Goal: Information Seeking & Learning: Learn about a topic

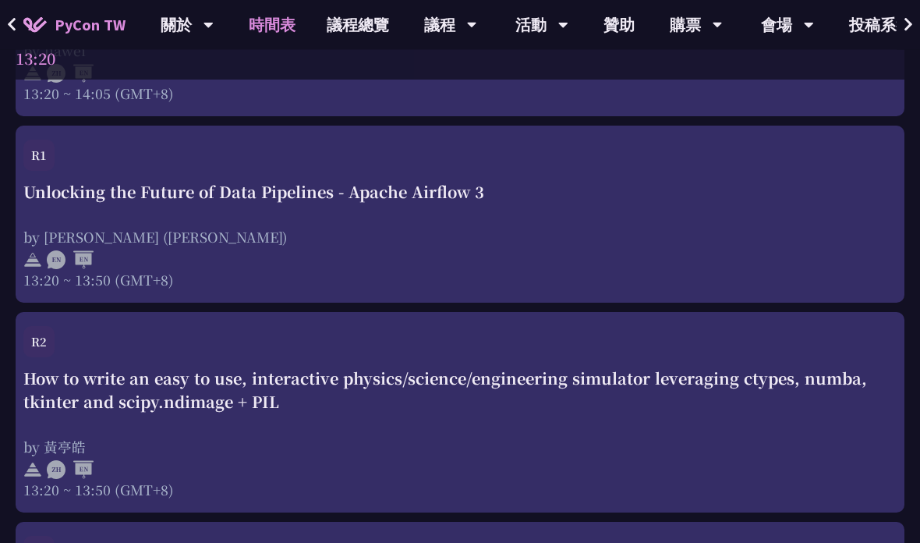
scroll to position [3960, 0]
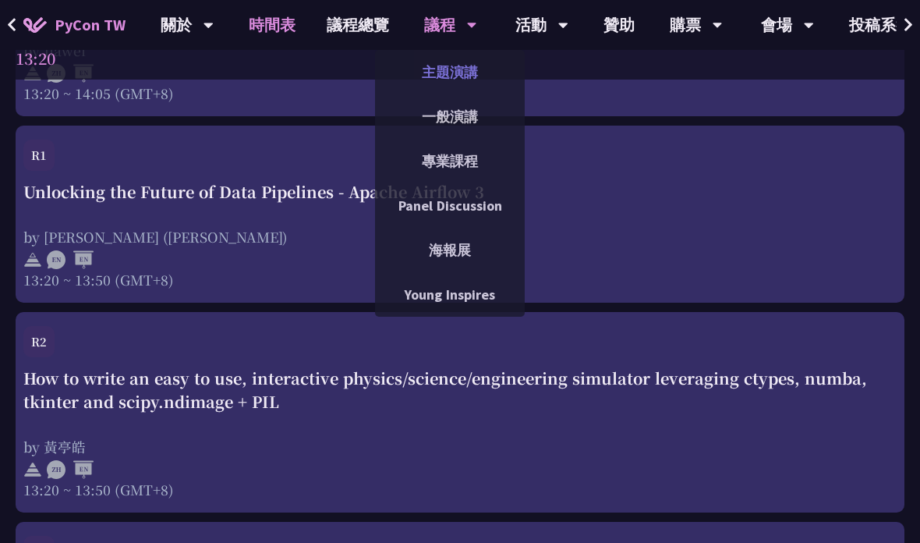
click at [462, 71] on link "主題演講" at bounding box center [450, 72] width 150 height 37
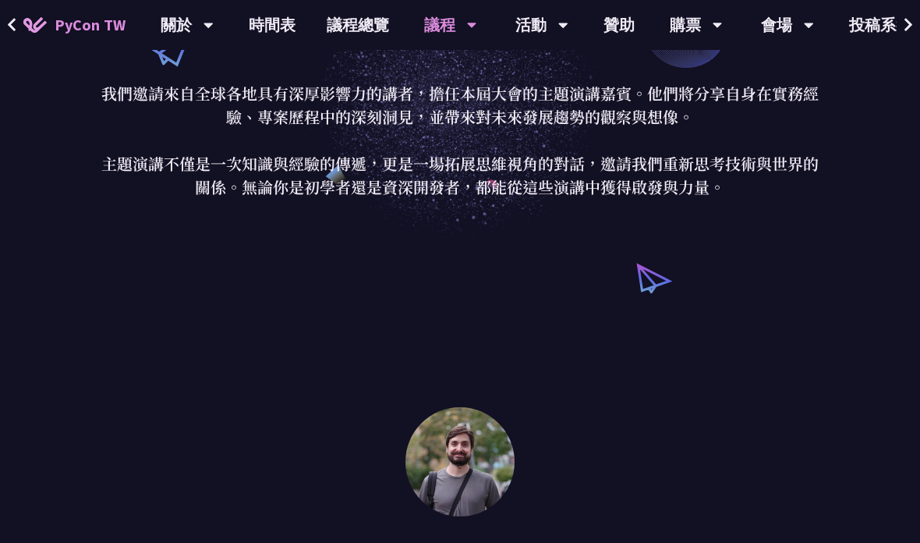
scroll to position [119, 0]
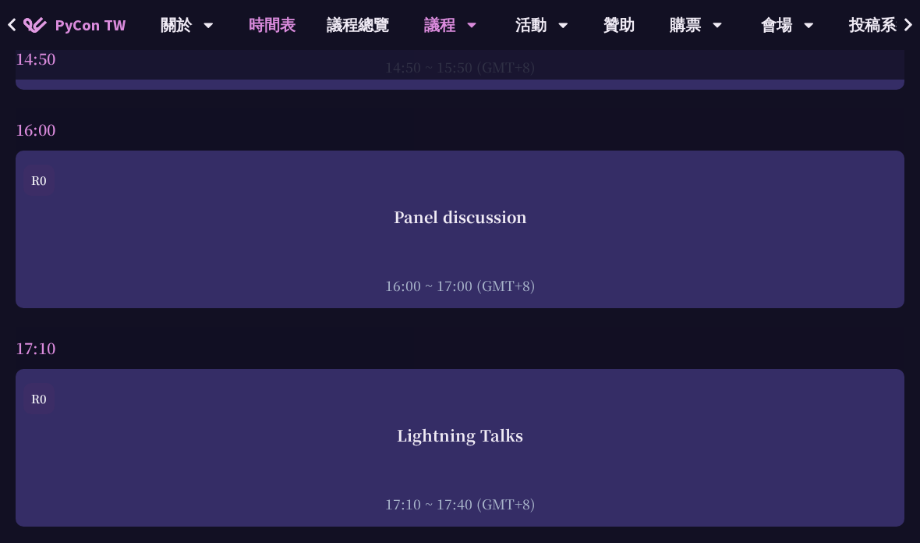
scroll to position [5613, 0]
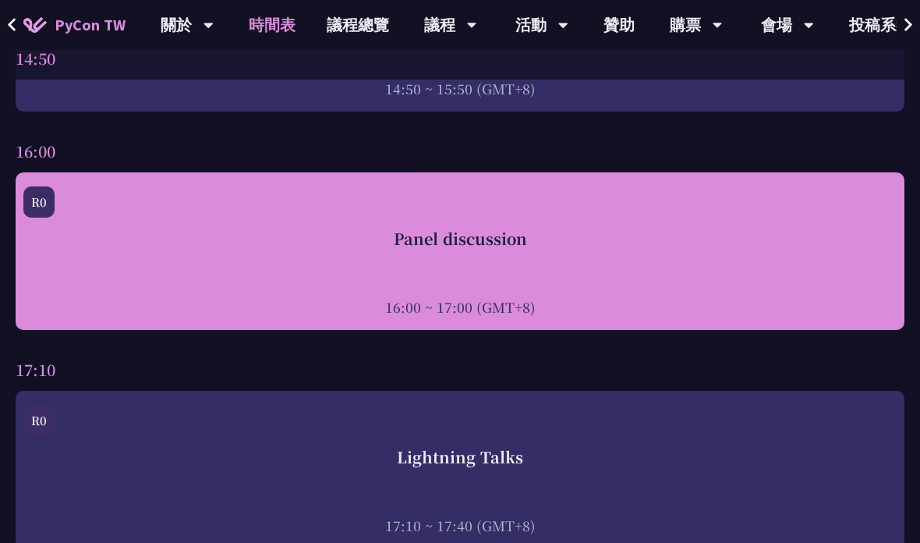
click at [614, 272] on div "Panel discussion 16:00 ~ 17:00 (GMT+8)" at bounding box center [459, 272] width 873 height 90
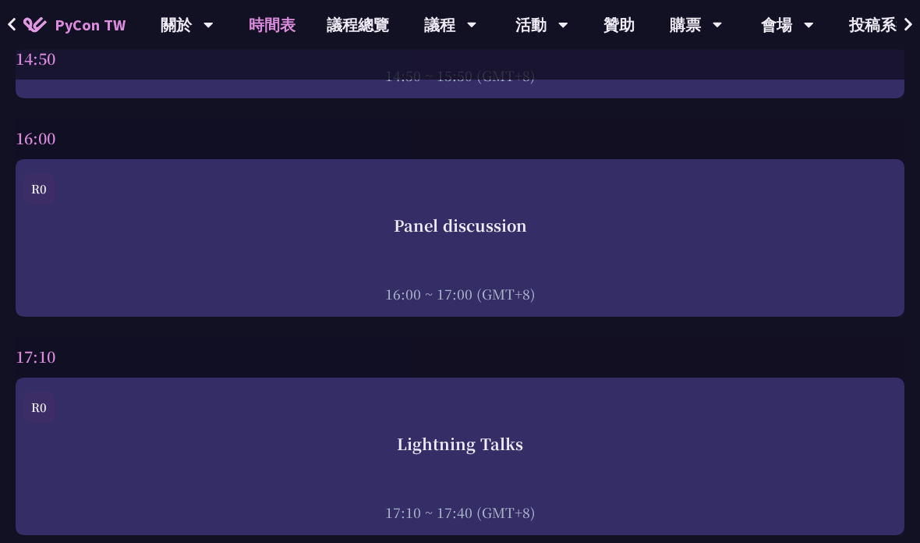
scroll to position [5626, 0]
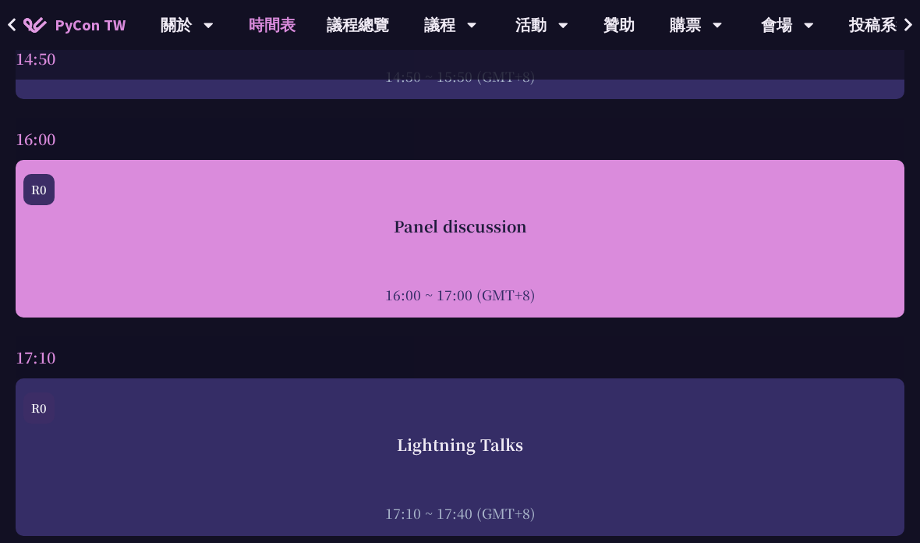
click at [127, 259] on div "Panel discussion 16:00 ~ 17:00 (GMT+8)" at bounding box center [459, 259] width 873 height 90
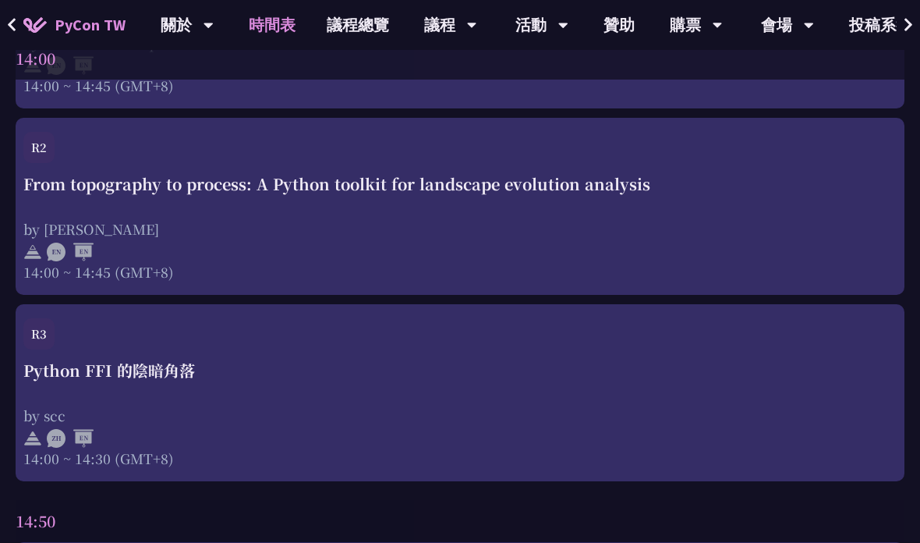
scroll to position [5012, 0]
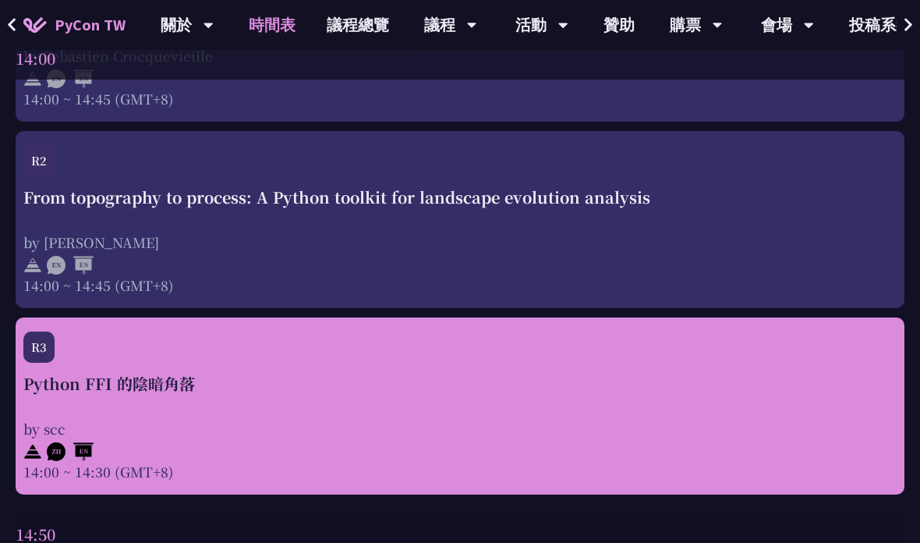
click at [746, 387] on div "Python FFI 的陰暗角落" at bounding box center [459, 383] width 873 height 23
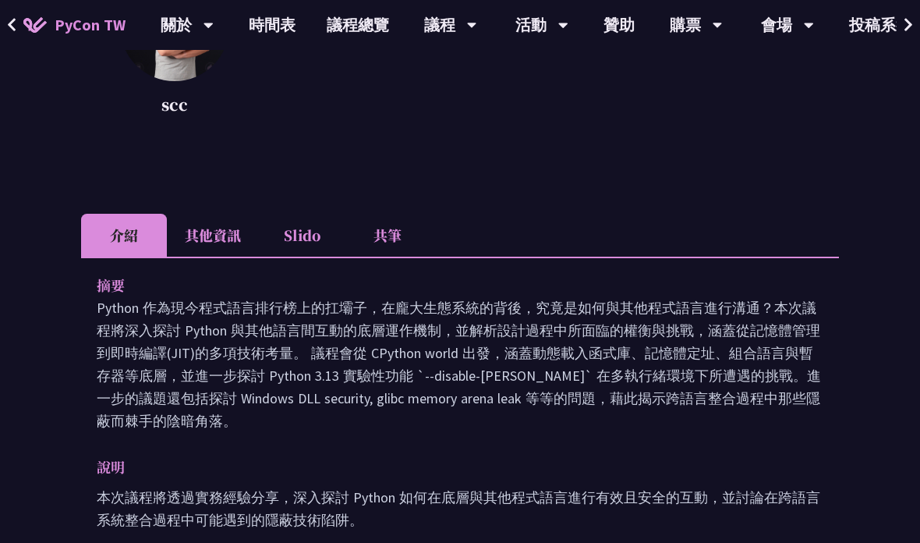
scroll to position [297, 0]
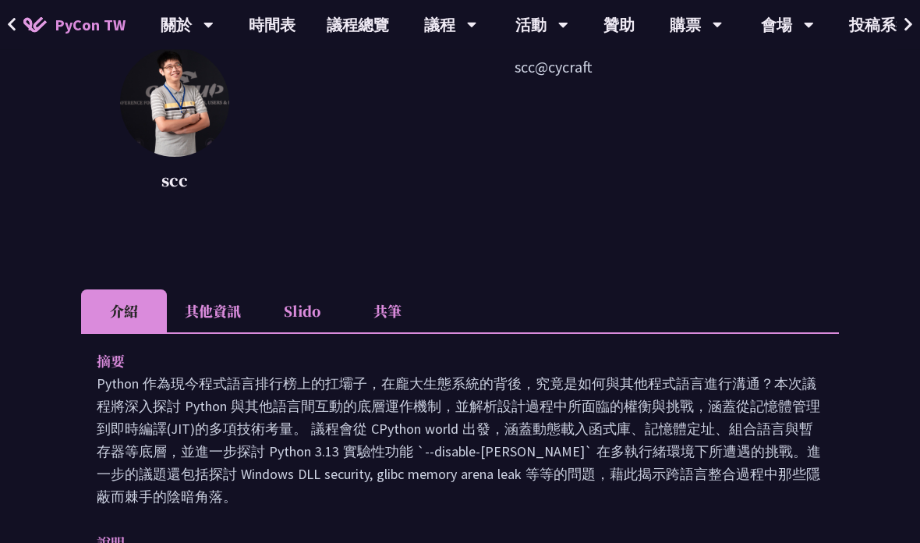
click at [205, 313] on li "其他資訊" at bounding box center [213, 311] width 92 height 43
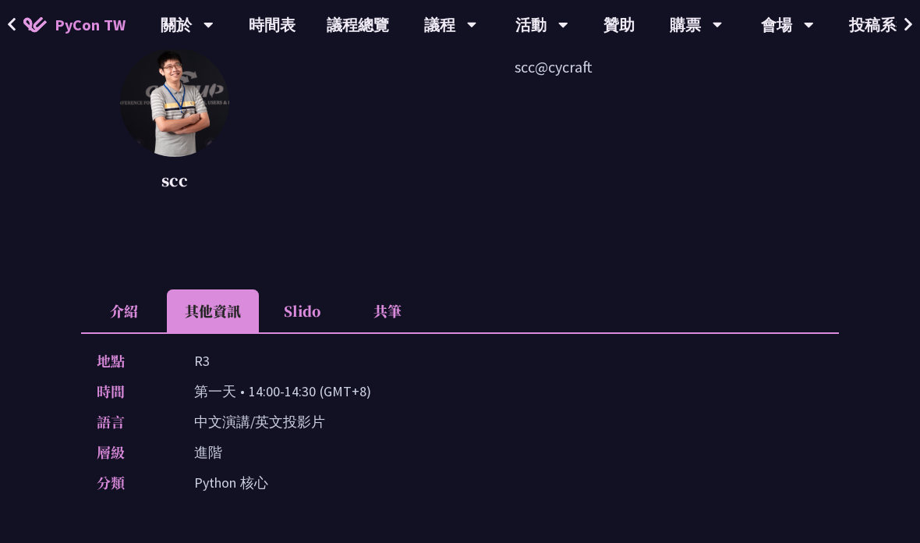
scroll to position [214, 0]
click at [115, 313] on li "介紹" at bounding box center [124, 310] width 86 height 43
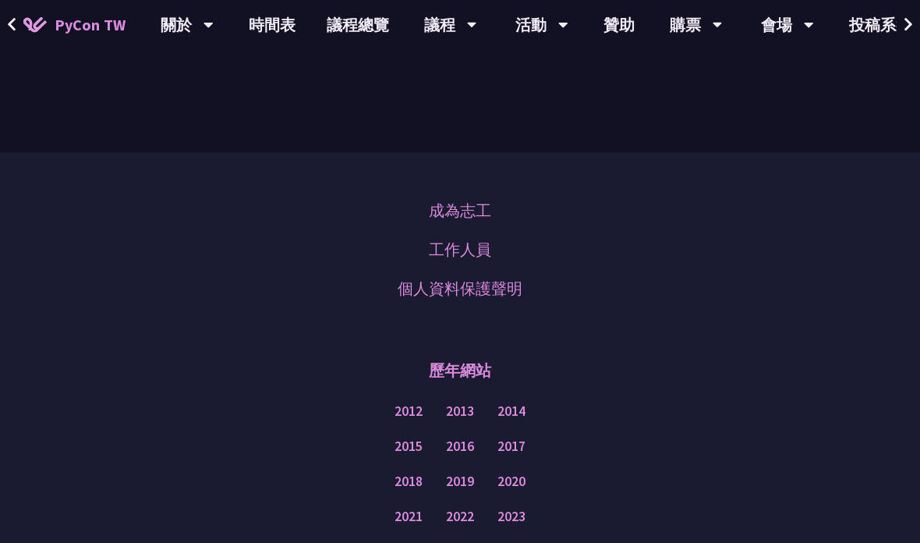
scroll to position [1874, 0]
